Goal: Task Accomplishment & Management: Manage account settings

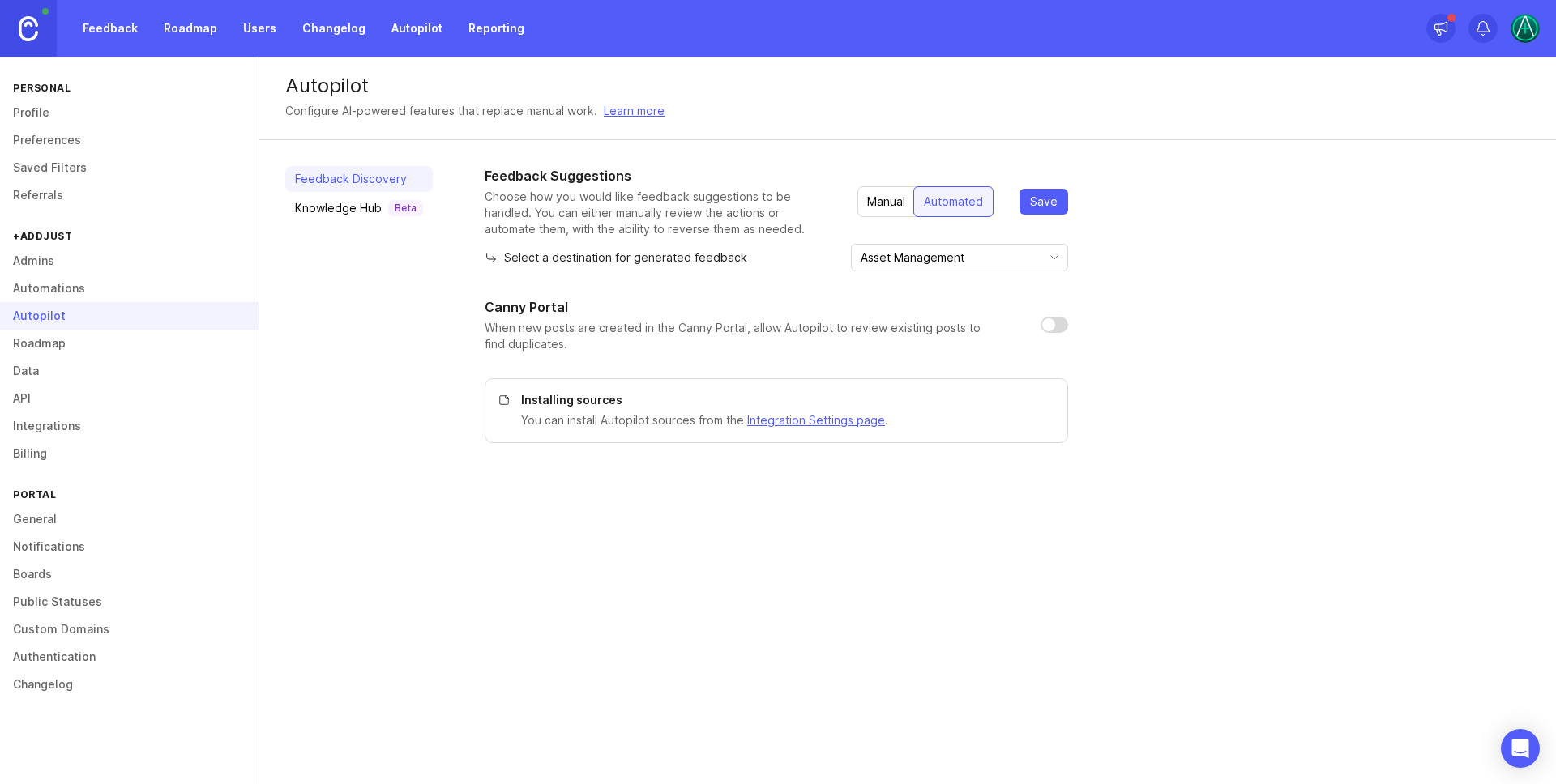
click at [1063, 323] on input "checkbox" at bounding box center [1054, 324] width 27 height 16
checkbox input "true"
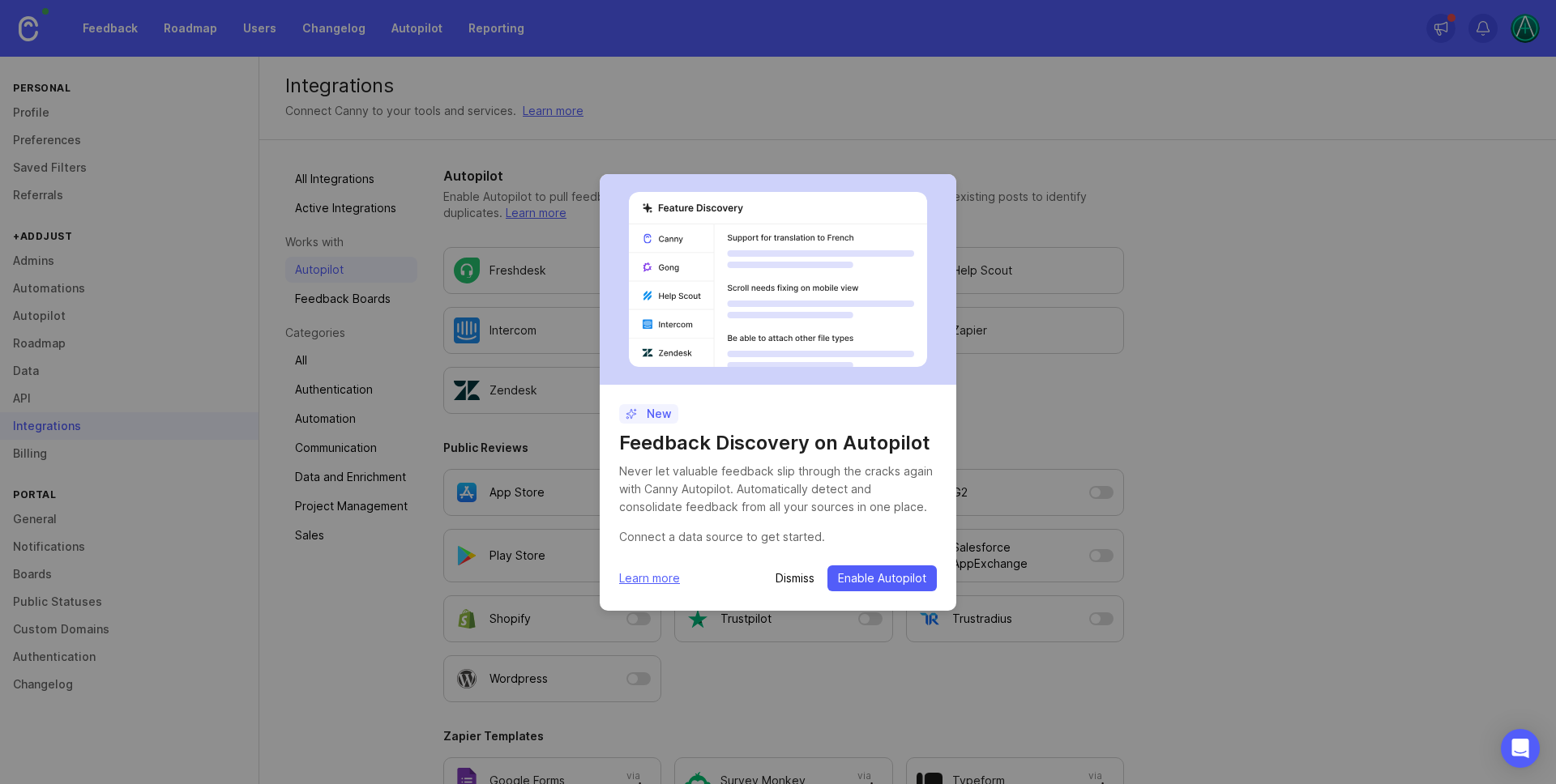
click at [876, 570] on span "Enable Autopilot" at bounding box center [882, 578] width 88 height 16
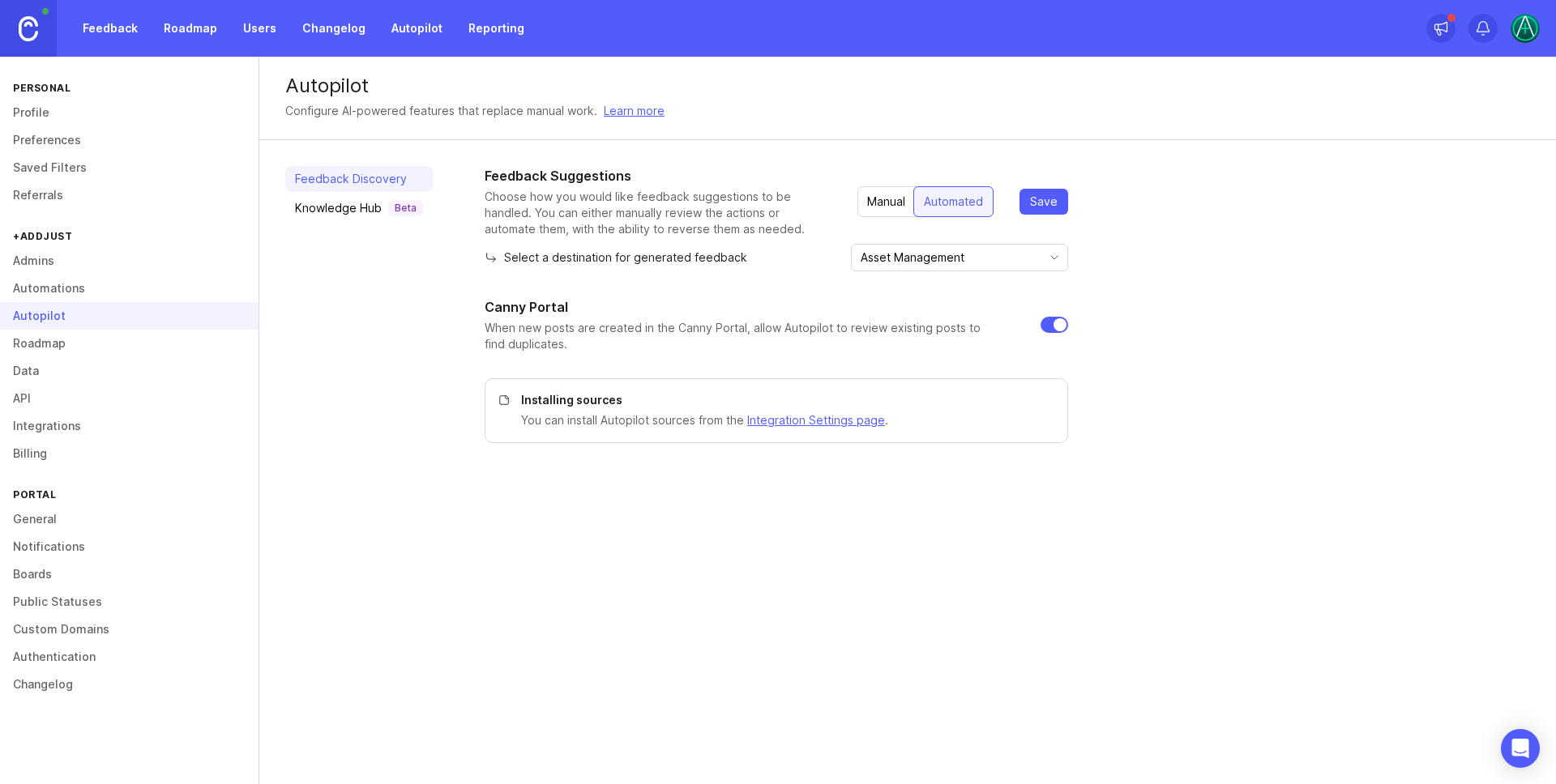
click at [77, 429] on link "Integrations" at bounding box center [129, 425] width 258 height 27
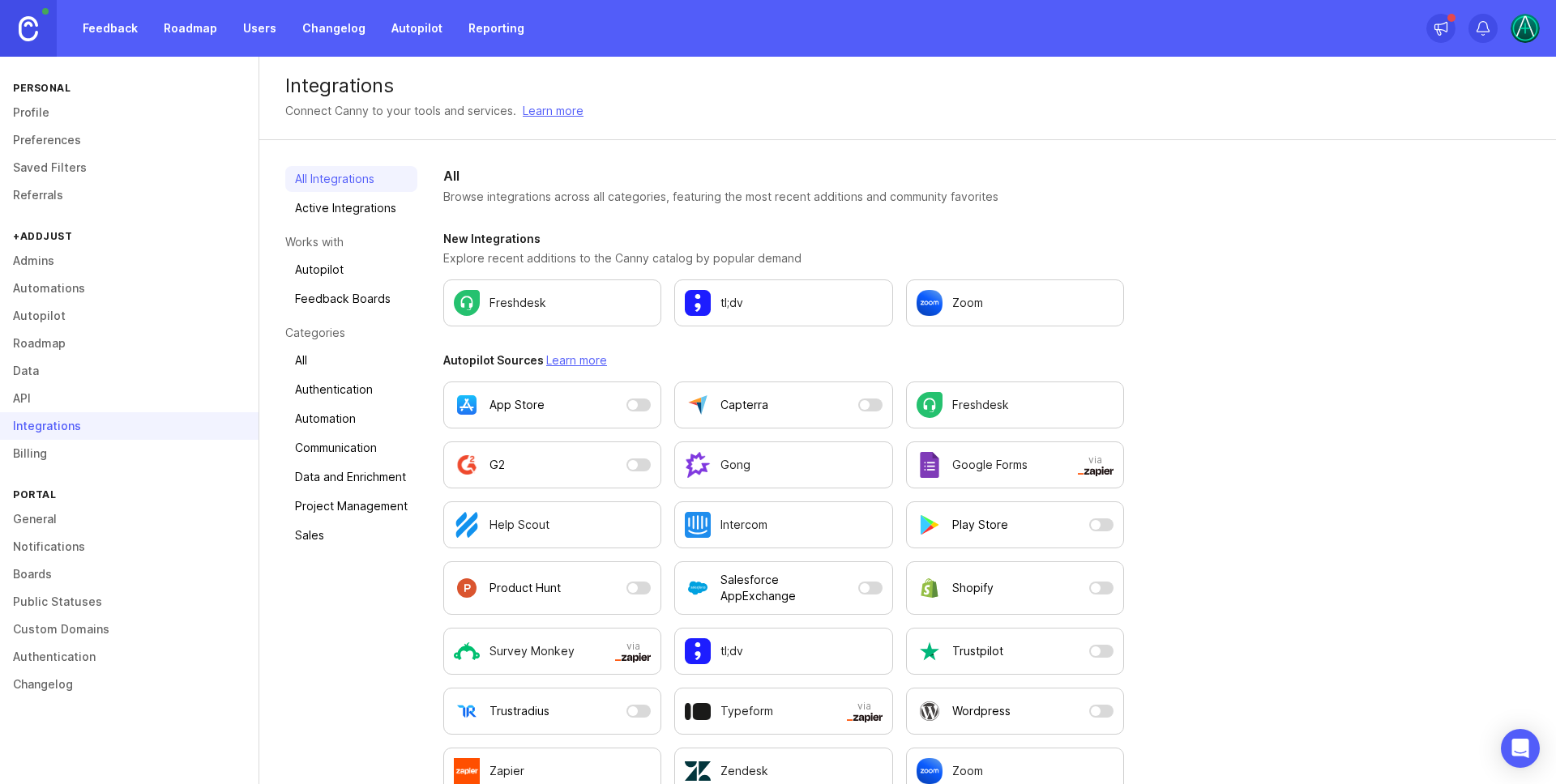
scroll to position [4, 0]
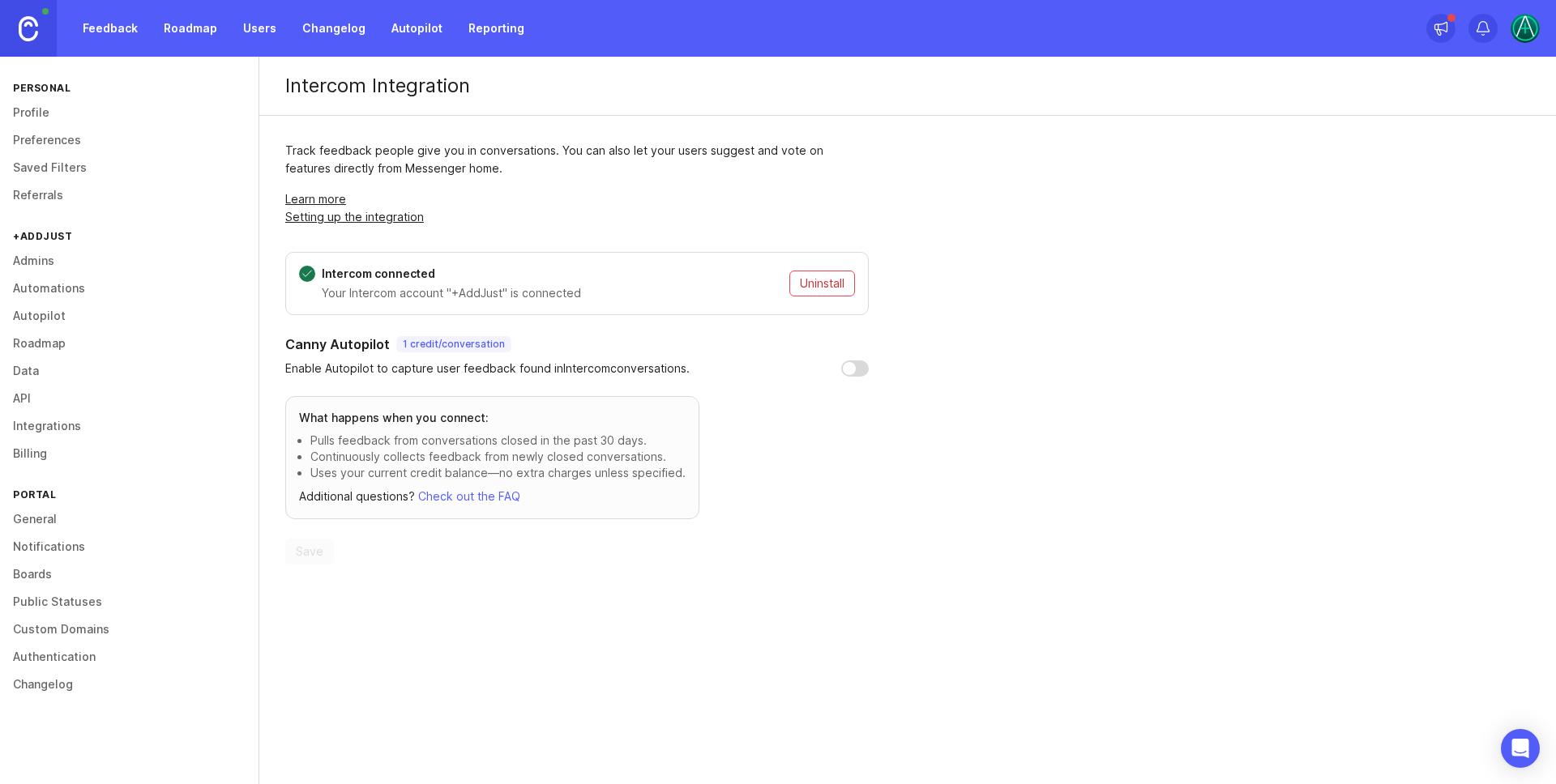
click at [846, 367] on input "checkbox" at bounding box center [854, 368] width 27 height 16
click at [302, 555] on span "Save" at bounding box center [309, 552] width 27 height 16
click at [849, 367] on input "checkbox" at bounding box center [854, 368] width 27 height 16
click at [856, 367] on input "checkbox" at bounding box center [854, 368] width 27 height 16
checkbox input "true"
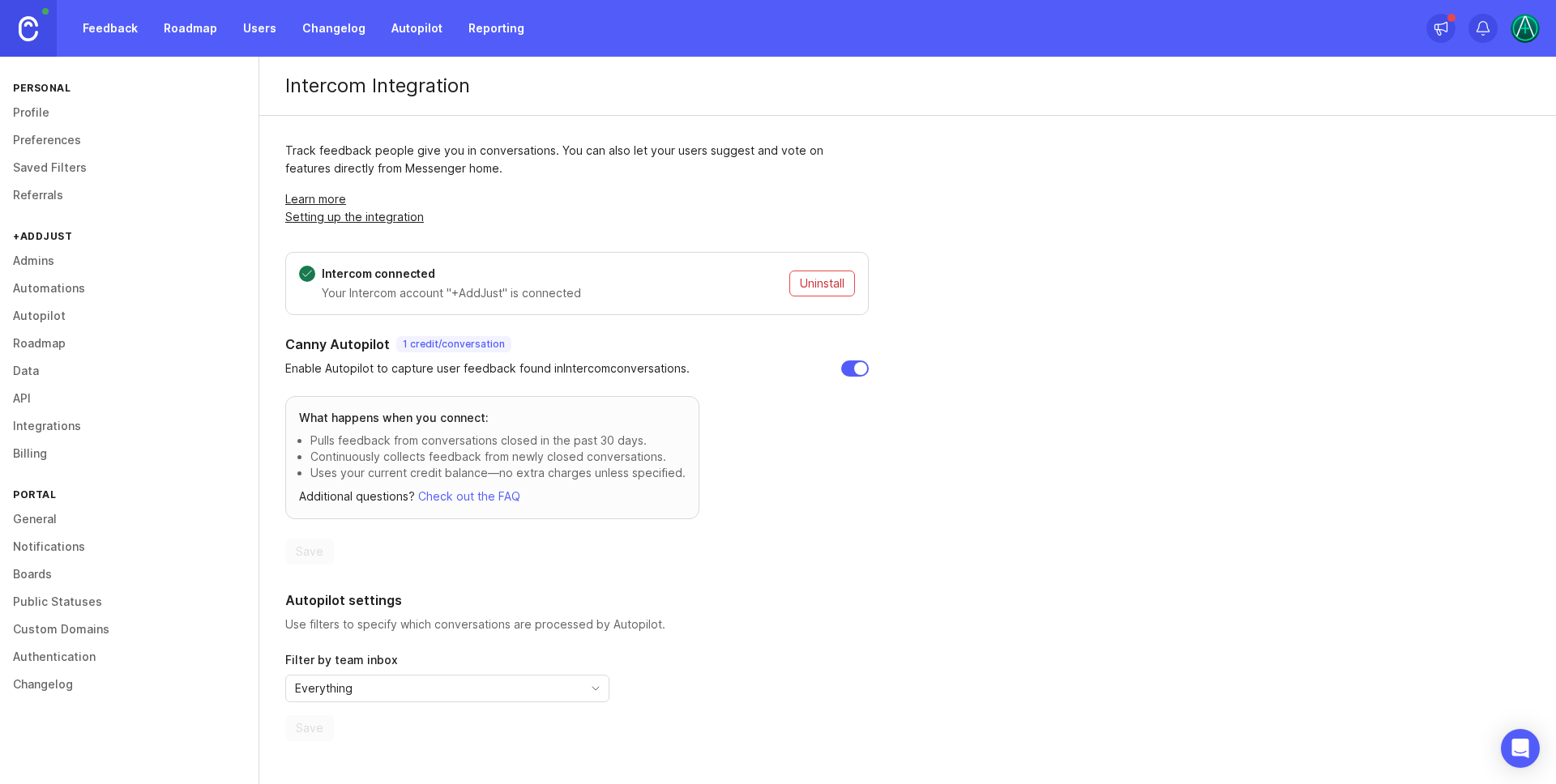
click at [120, 33] on link "Feedback" at bounding box center [110, 28] width 75 height 29
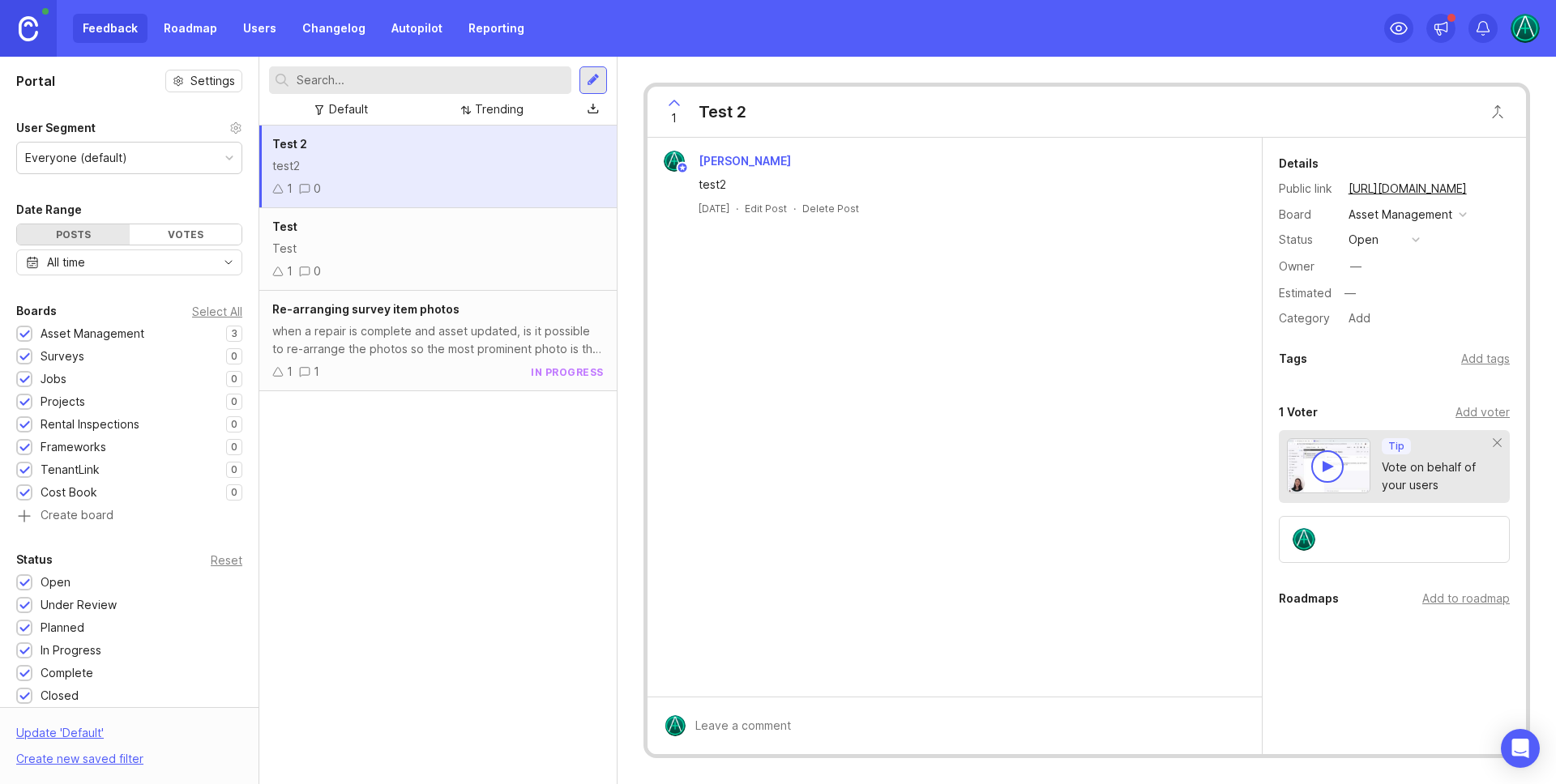
click at [1340, 458] on div at bounding box center [1327, 467] width 33 height 33
